Goal: Browse casually: Explore the website without a specific task or goal

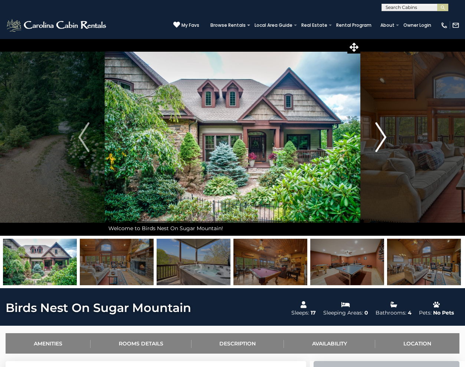
click at [384, 137] on img "Next" at bounding box center [381, 137] width 11 height 30
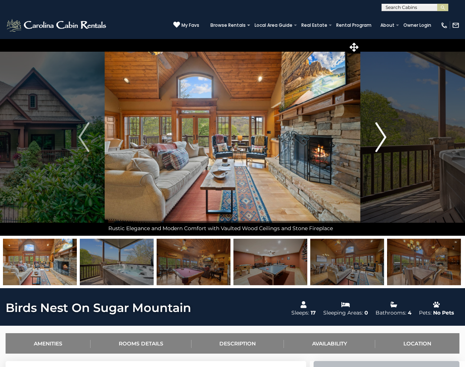
click at [384, 137] on img "Next" at bounding box center [381, 137] width 11 height 30
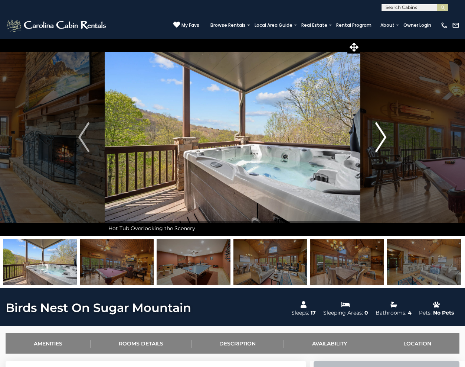
click at [384, 137] on img "Next" at bounding box center [381, 137] width 11 height 30
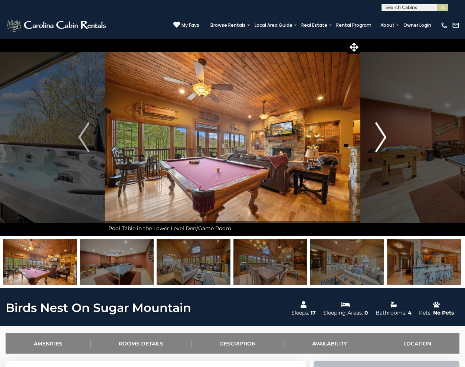
click at [384, 137] on img "Next" at bounding box center [381, 137] width 11 height 30
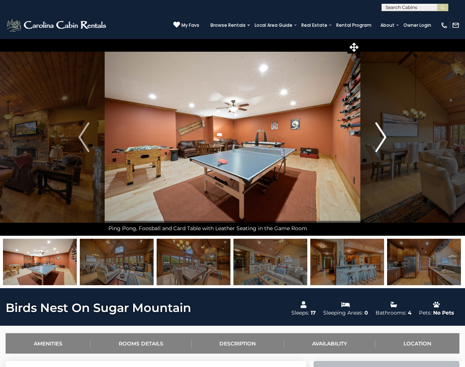
click at [384, 137] on img "Next" at bounding box center [381, 137] width 11 height 30
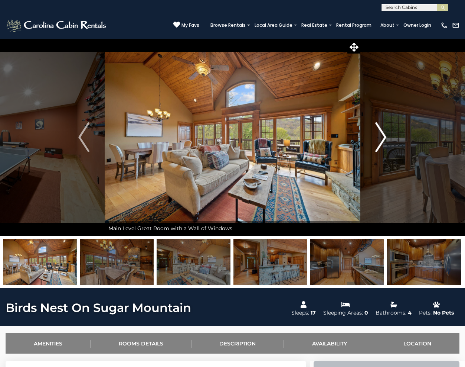
click at [384, 137] on img "Next" at bounding box center [381, 137] width 11 height 30
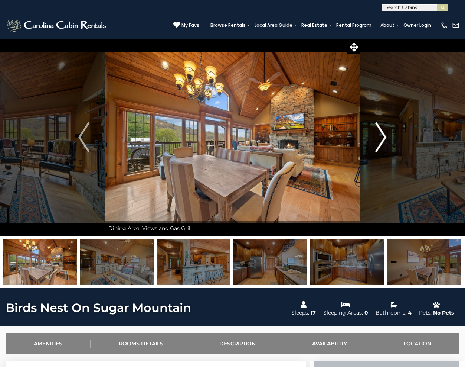
click at [384, 137] on img "Next" at bounding box center [381, 137] width 11 height 30
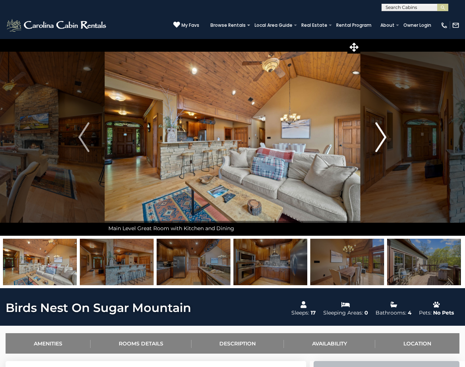
click at [384, 137] on img "Next" at bounding box center [381, 137] width 11 height 30
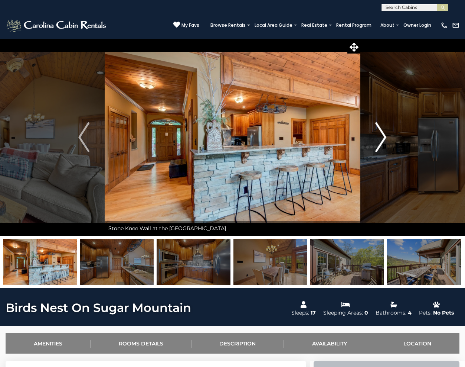
click at [384, 137] on img "Next" at bounding box center [381, 137] width 11 height 30
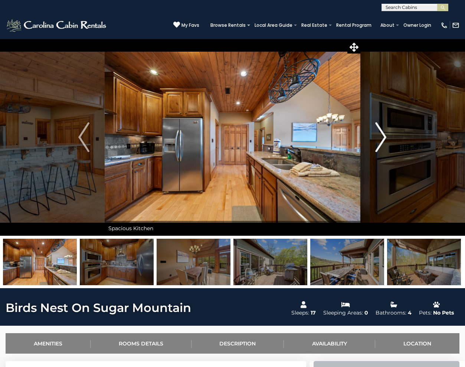
click at [384, 137] on img "Next" at bounding box center [381, 137] width 11 height 30
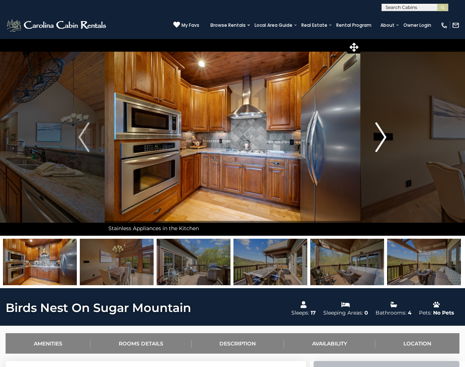
click at [384, 137] on img "Next" at bounding box center [381, 137] width 11 height 30
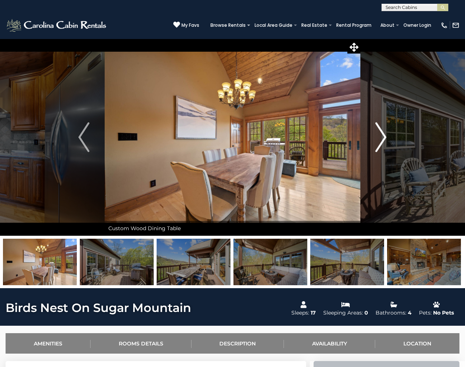
click at [384, 137] on img "Next" at bounding box center [381, 137] width 11 height 30
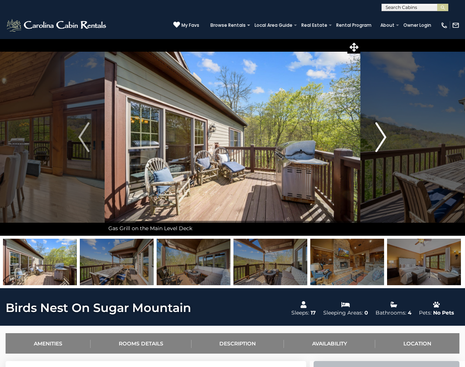
click at [384, 137] on img "Next" at bounding box center [381, 137] width 11 height 30
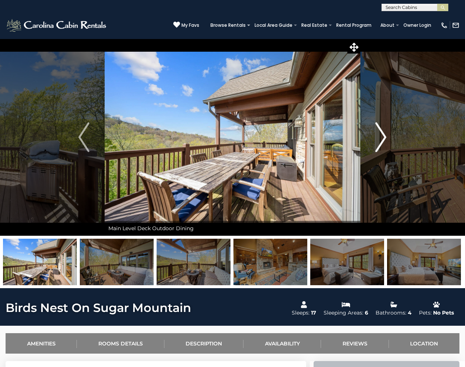
click at [384, 137] on img "Next" at bounding box center [381, 137] width 11 height 30
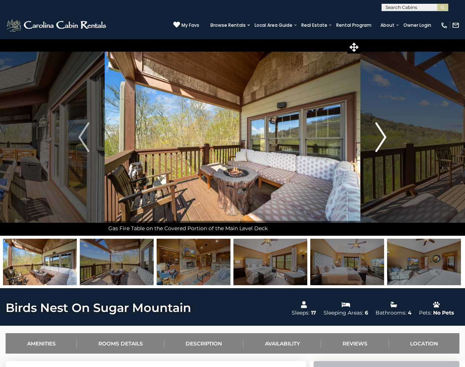
click at [384, 137] on img "Next" at bounding box center [381, 137] width 11 height 30
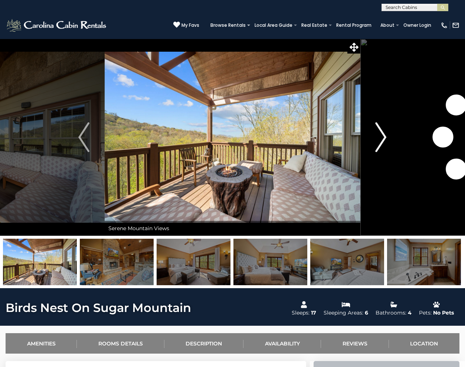
click at [384, 137] on img "Next" at bounding box center [381, 137] width 11 height 30
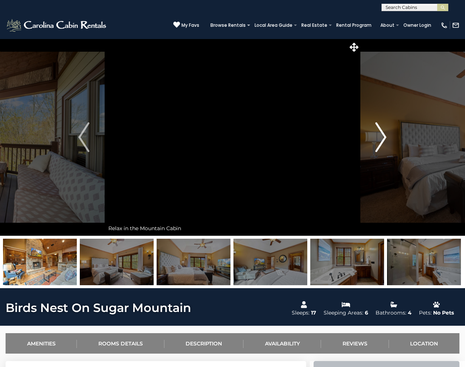
click at [384, 137] on img "Next" at bounding box center [381, 137] width 11 height 30
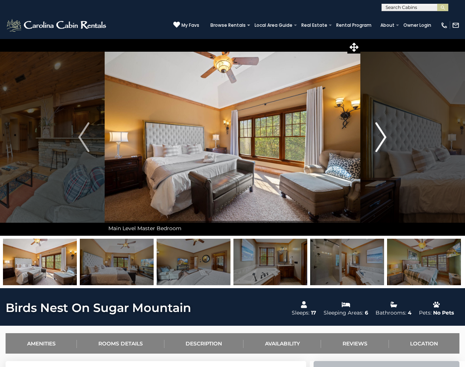
click at [384, 137] on img "Next" at bounding box center [381, 137] width 11 height 30
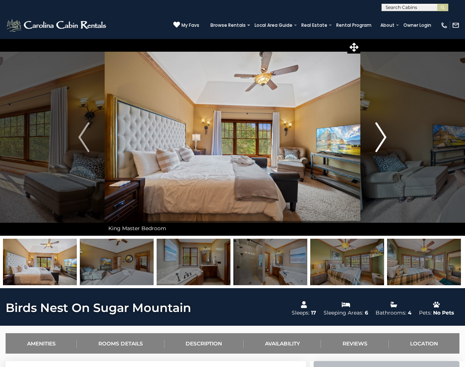
click at [384, 137] on img "Next" at bounding box center [381, 137] width 11 height 30
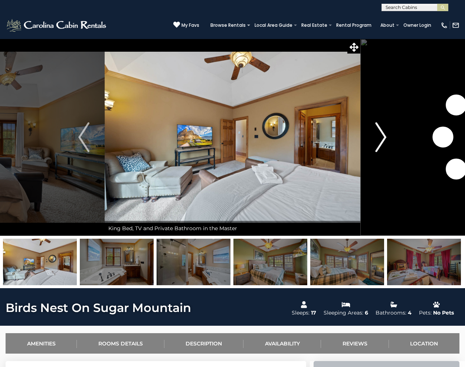
click at [384, 137] on img "Next" at bounding box center [381, 137] width 11 height 30
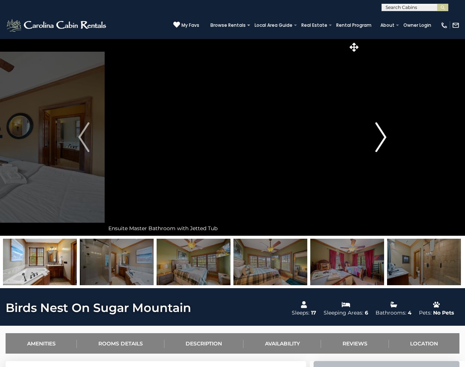
click at [384, 137] on img "Next" at bounding box center [381, 137] width 11 height 30
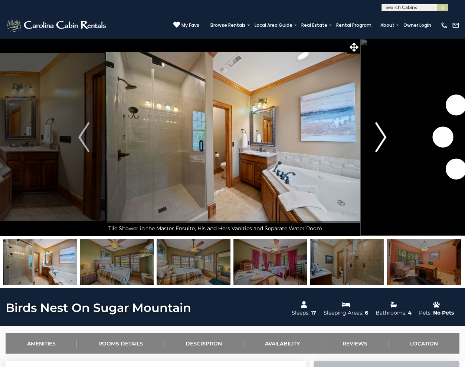
click at [384, 137] on img "Next" at bounding box center [381, 137] width 11 height 30
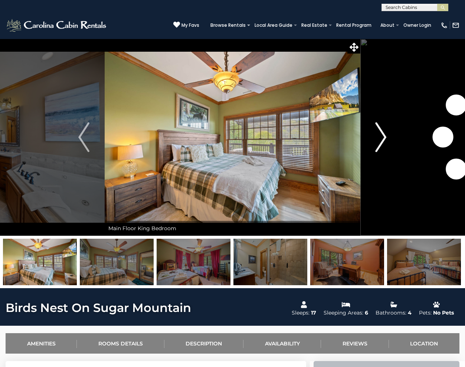
click at [384, 137] on img "Next" at bounding box center [381, 137] width 11 height 30
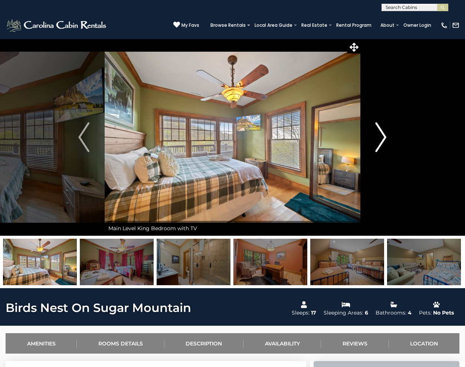
click at [384, 137] on img "Next" at bounding box center [381, 137] width 11 height 30
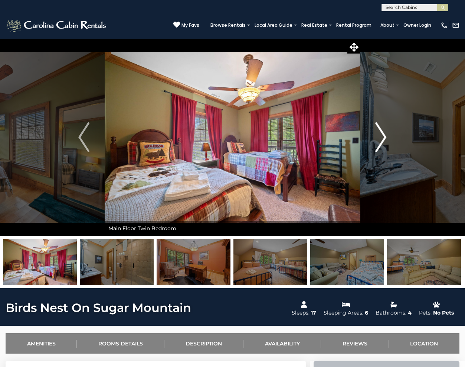
click at [384, 137] on img "Next" at bounding box center [381, 137] width 11 height 30
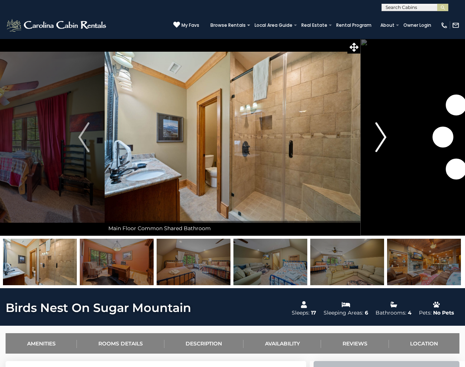
click at [384, 137] on img "Next" at bounding box center [381, 137] width 11 height 30
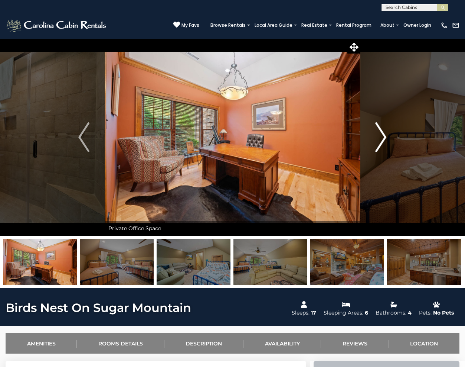
click at [384, 137] on img "Next" at bounding box center [381, 137] width 11 height 30
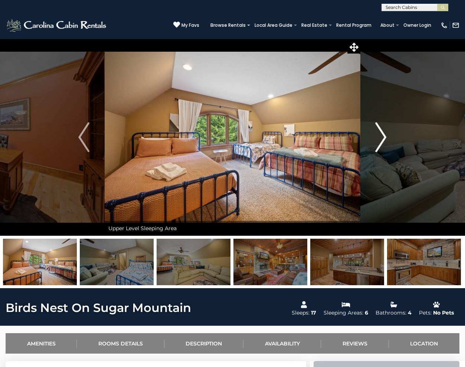
click at [384, 137] on img "Next" at bounding box center [381, 137] width 11 height 30
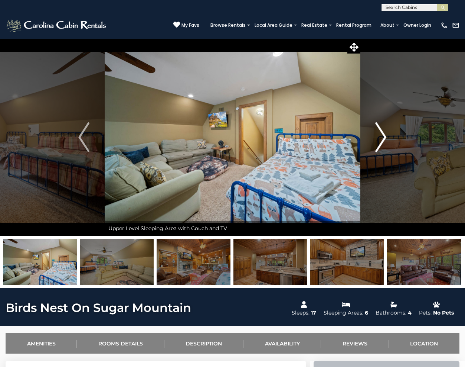
click at [384, 137] on img "Next" at bounding box center [381, 137] width 11 height 30
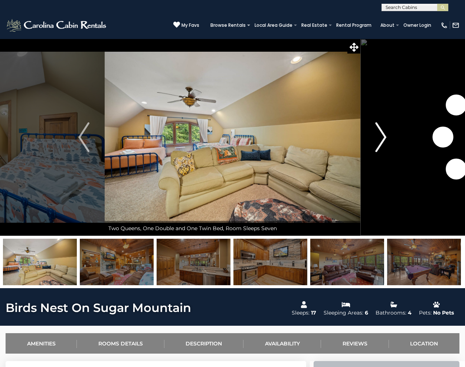
click at [384, 137] on img "Next" at bounding box center [381, 137] width 11 height 30
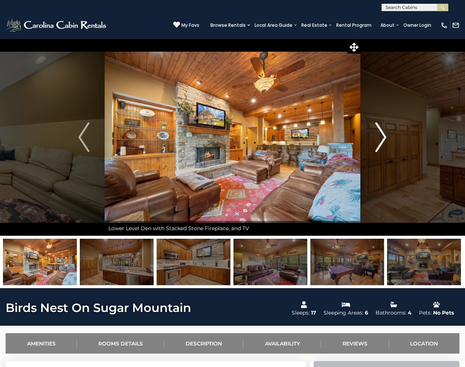
click at [384, 137] on img "Next" at bounding box center [381, 137] width 11 height 30
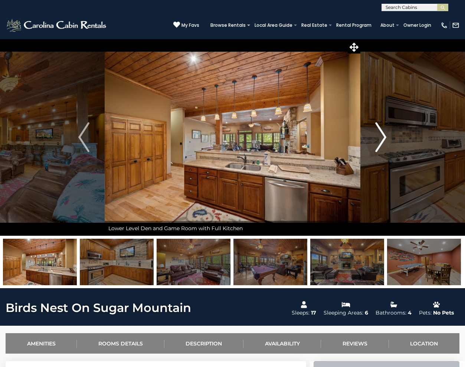
click at [384, 137] on img "Next" at bounding box center [381, 137] width 11 height 30
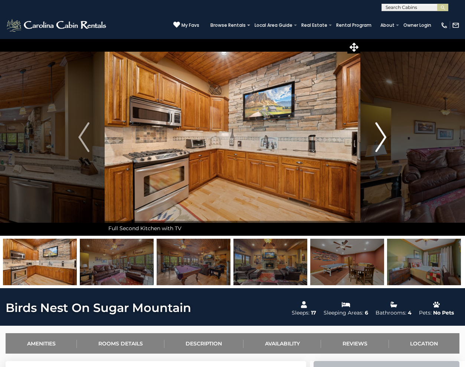
click at [384, 137] on img "Next" at bounding box center [381, 137] width 11 height 30
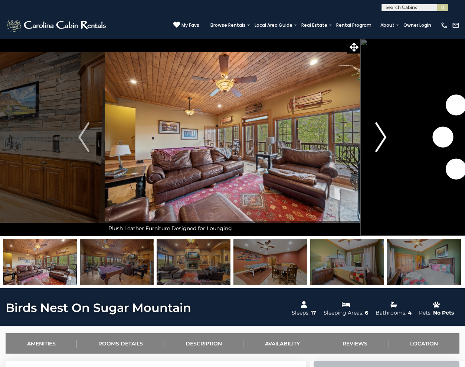
click at [384, 137] on img "Next" at bounding box center [381, 137] width 11 height 30
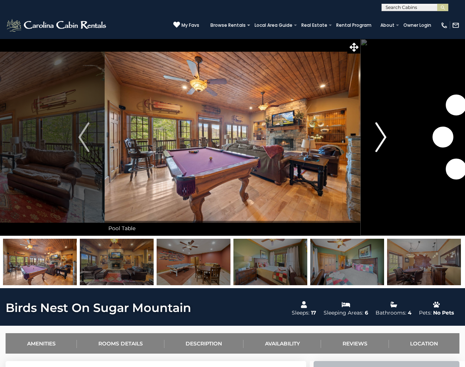
click at [384, 137] on img "Next" at bounding box center [381, 137] width 11 height 30
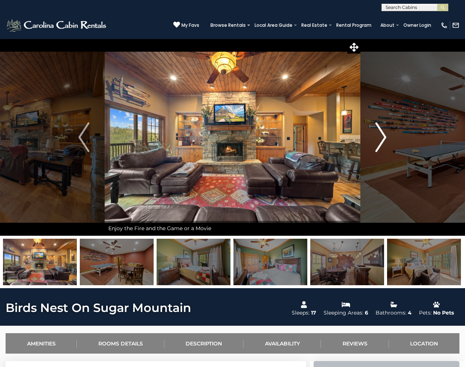
click at [384, 137] on img "Next" at bounding box center [381, 137] width 11 height 30
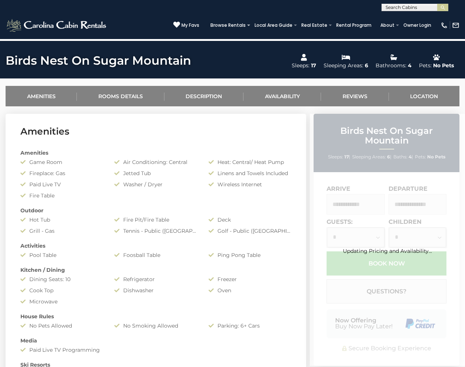
scroll to position [260, 0]
